Goal: Navigation & Orientation: Find specific page/section

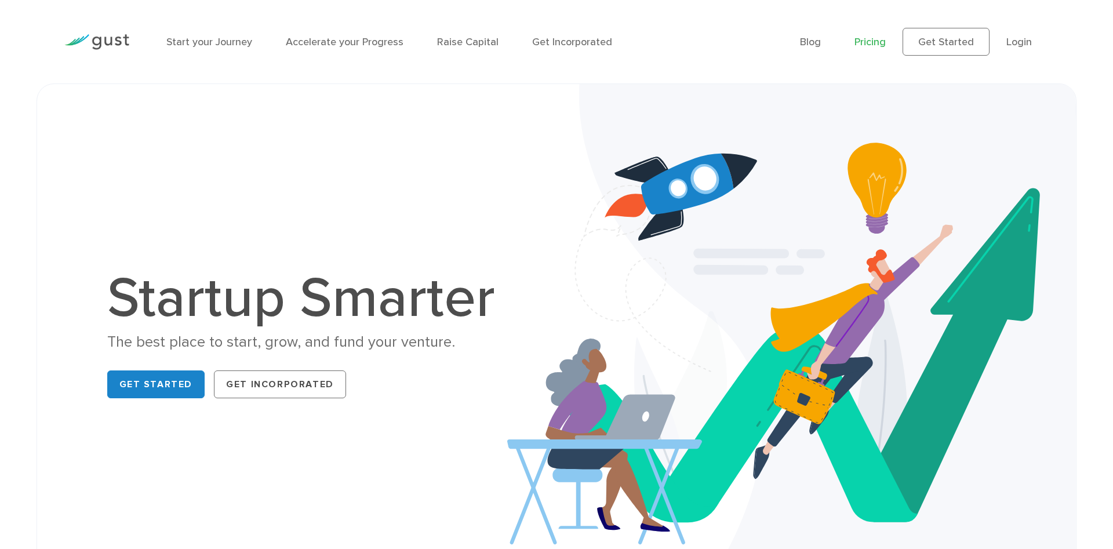
click at [872, 39] on link "Pricing" at bounding box center [870, 42] width 31 height 12
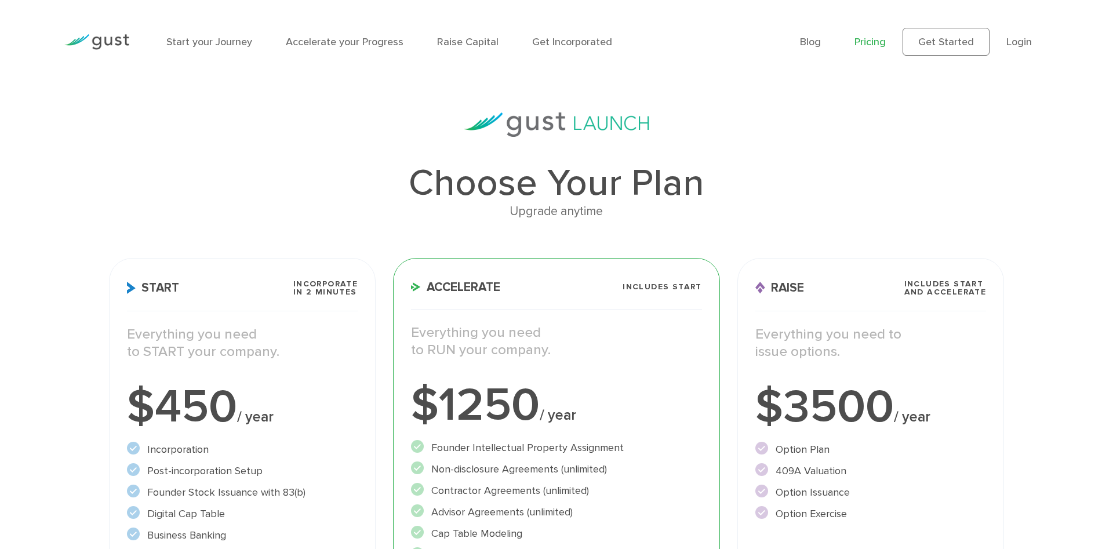
click at [114, 40] on img at bounding box center [96, 42] width 65 height 16
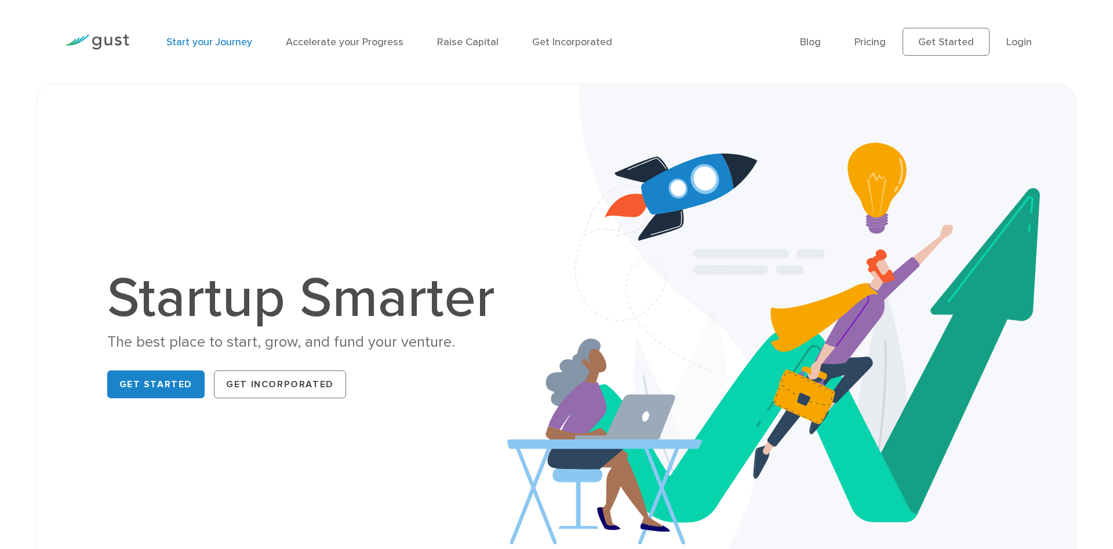
click at [222, 46] on link "Start your Journey" at bounding box center [209, 42] width 86 height 12
